Goal: Find specific page/section: Find specific page/section

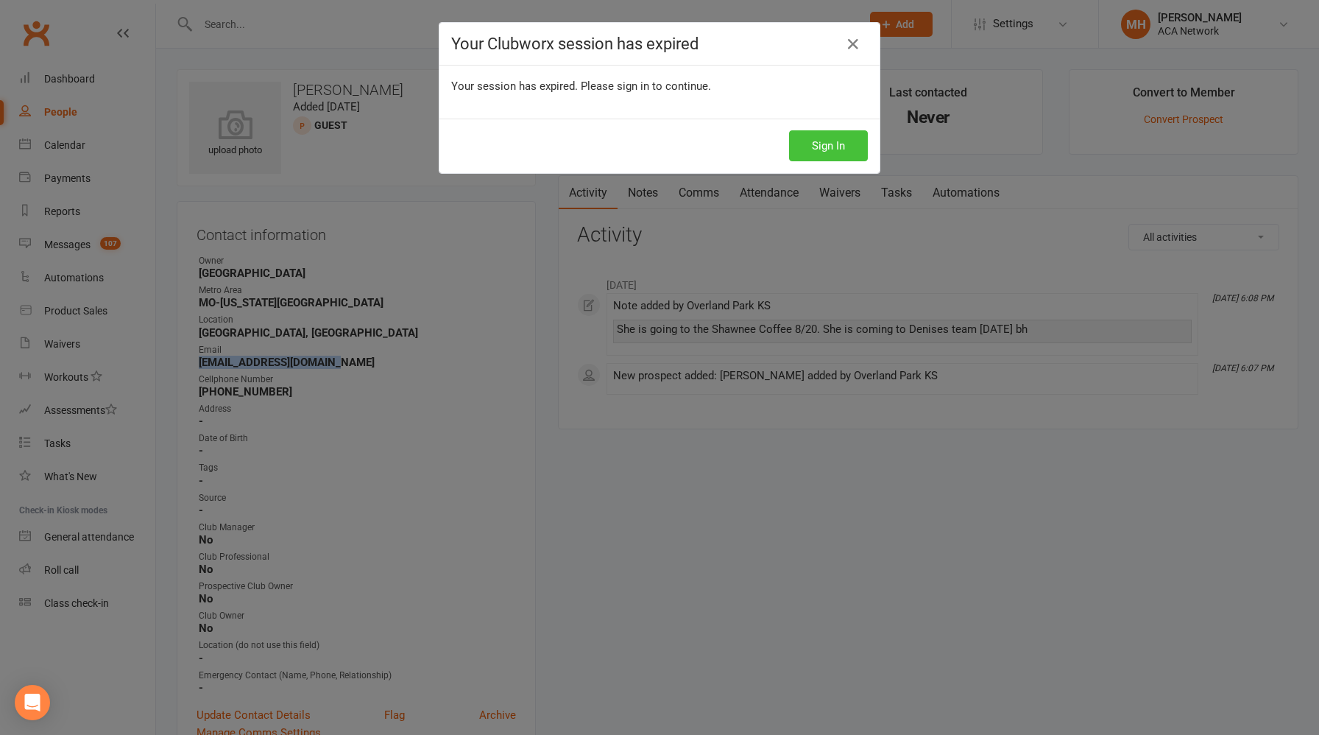
click at [834, 148] on button "Sign In" at bounding box center [828, 145] width 79 height 31
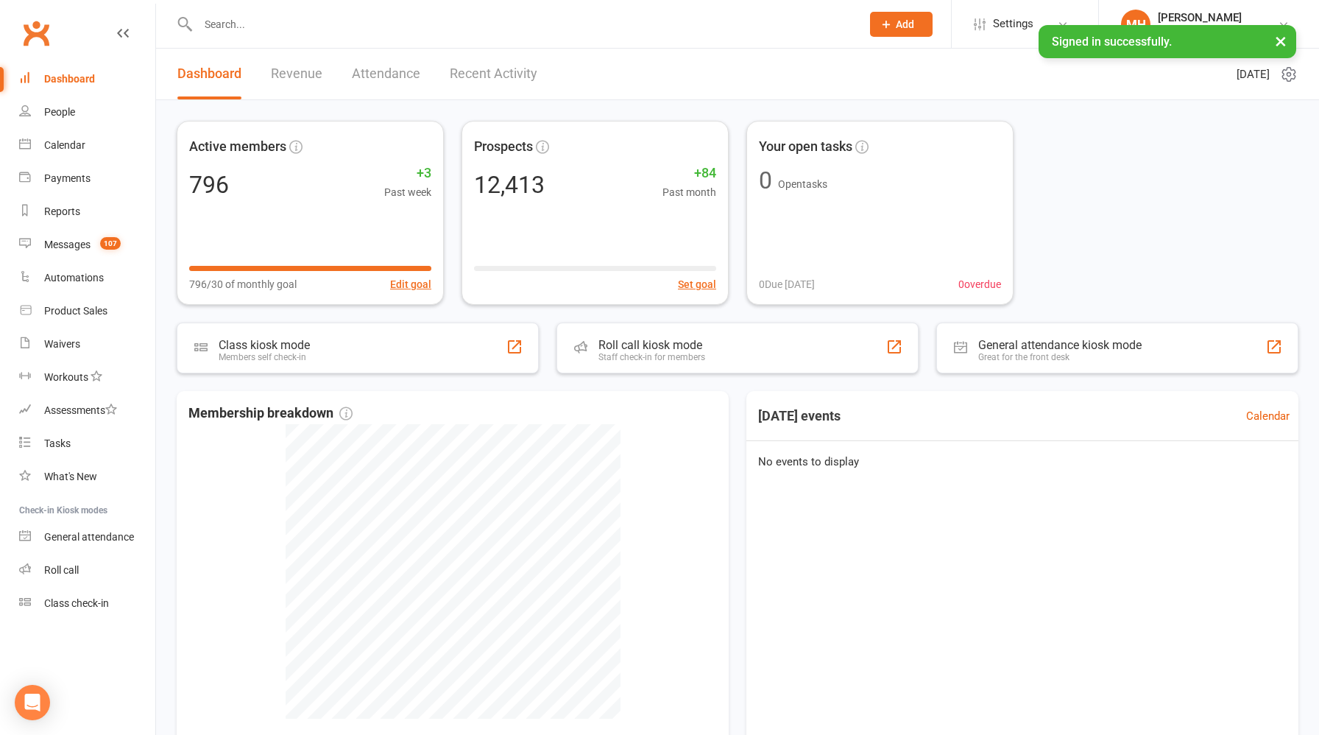
click at [299, 71] on link "Revenue" at bounding box center [297, 74] width 52 height 51
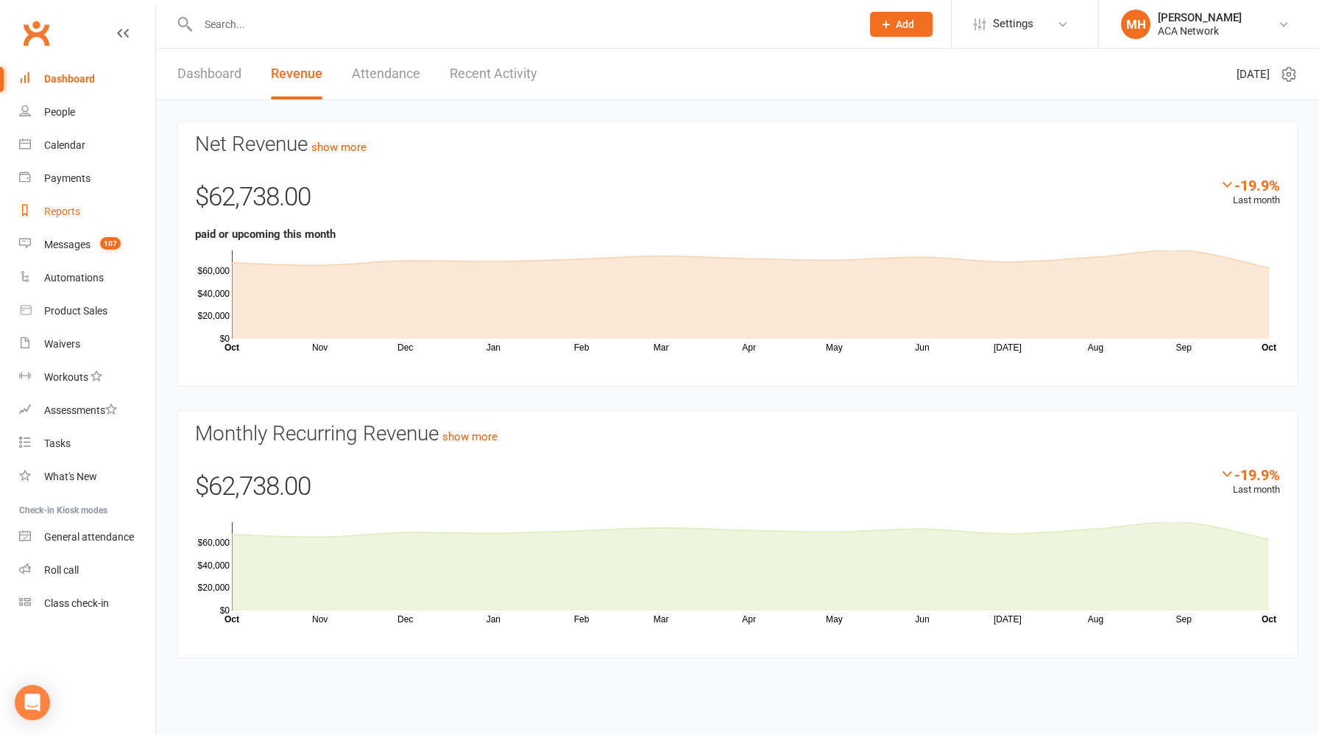
click at [68, 219] on link "Reports" at bounding box center [87, 211] width 136 height 33
select select "100"
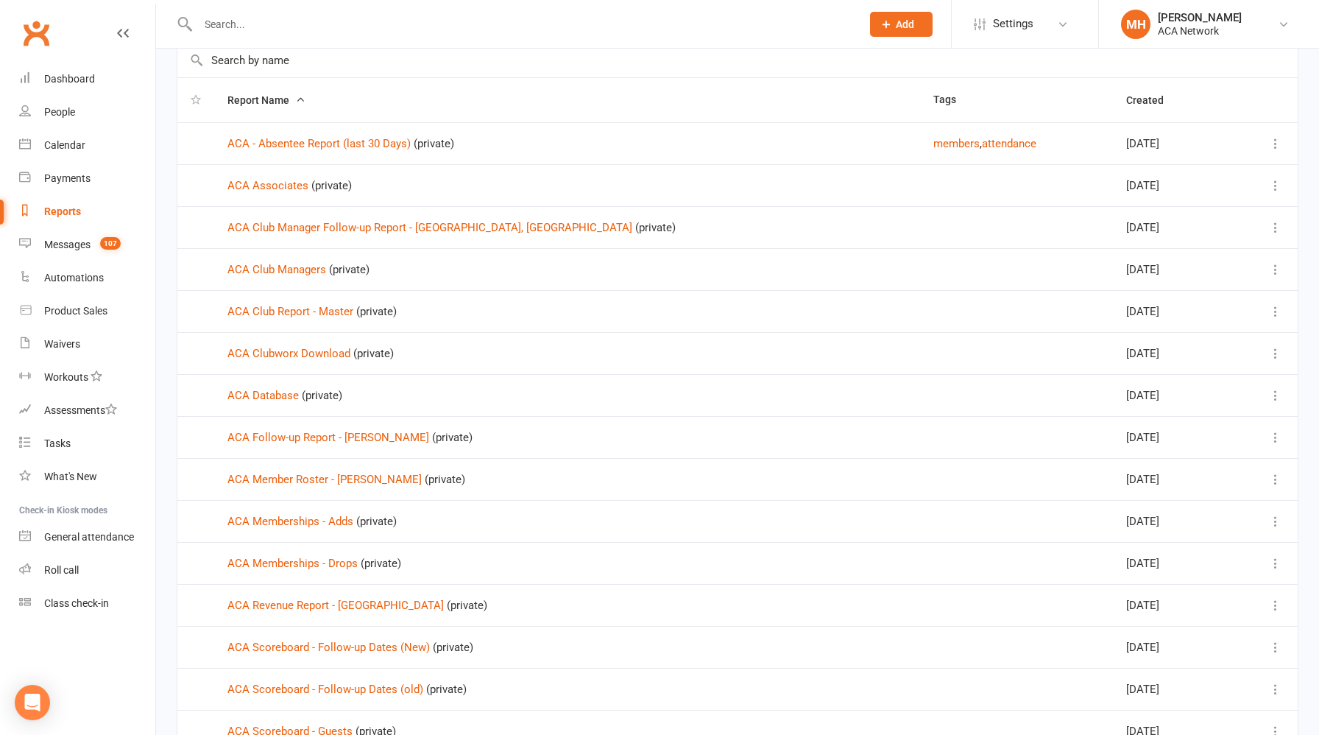
scroll to position [99, 0]
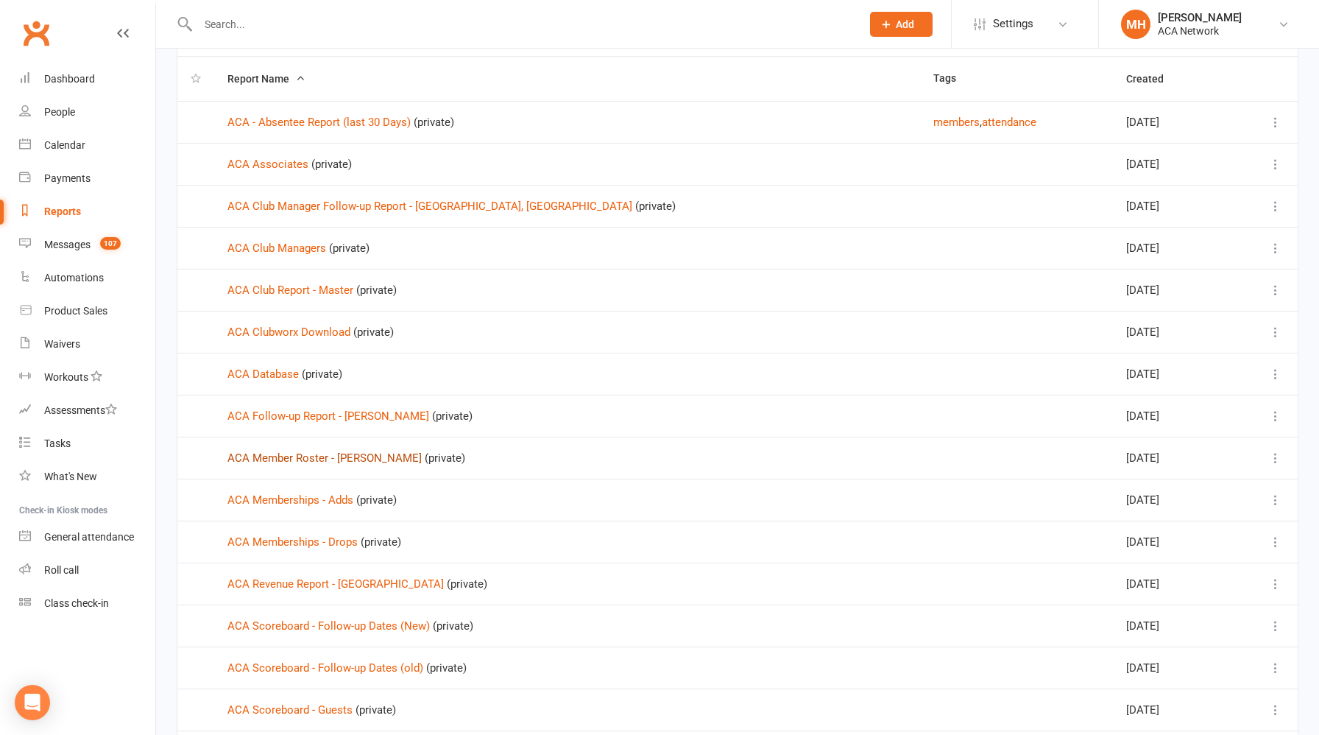
click at [327, 460] on link "ACA Member Roster - [PERSON_NAME]" at bounding box center [324, 457] width 194 height 13
click at [0, 0] on div "Loading" at bounding box center [0, 0] width 0 height 0
